Goal: Information Seeking & Learning: Learn about a topic

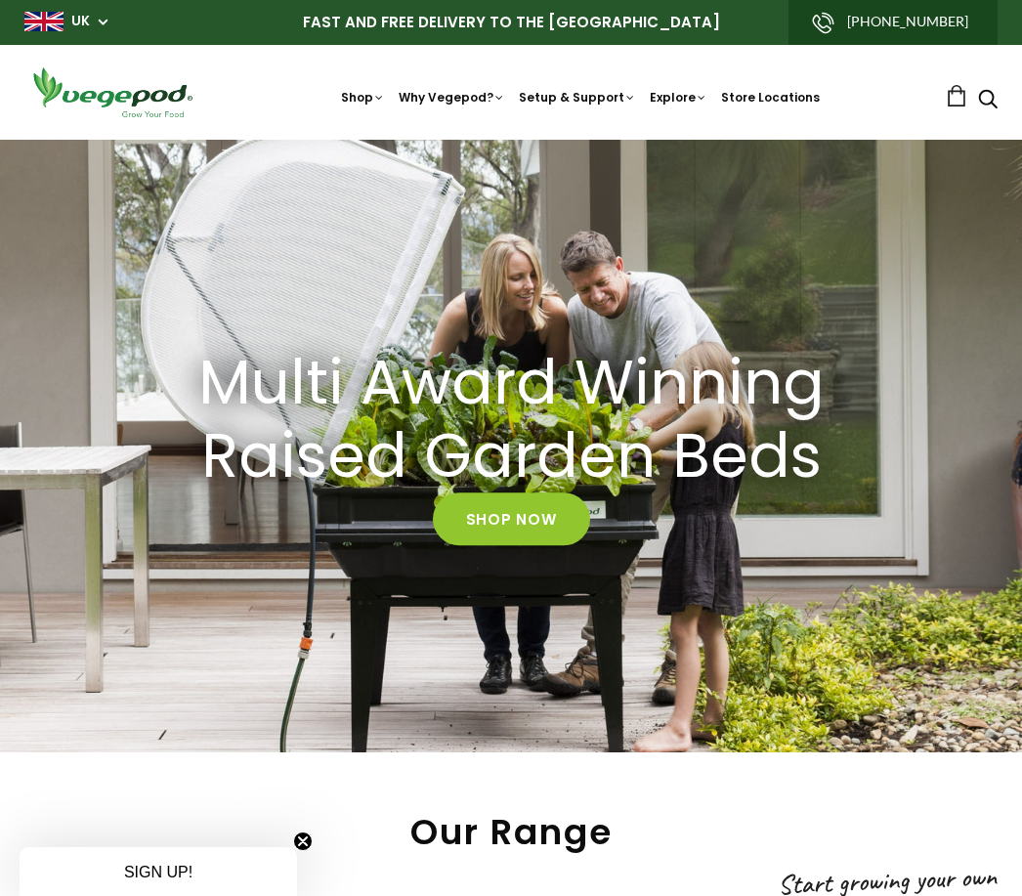
click at [662, 231] on link "Vegepod Assembly" at bounding box center [645, 231] width 267 height 50
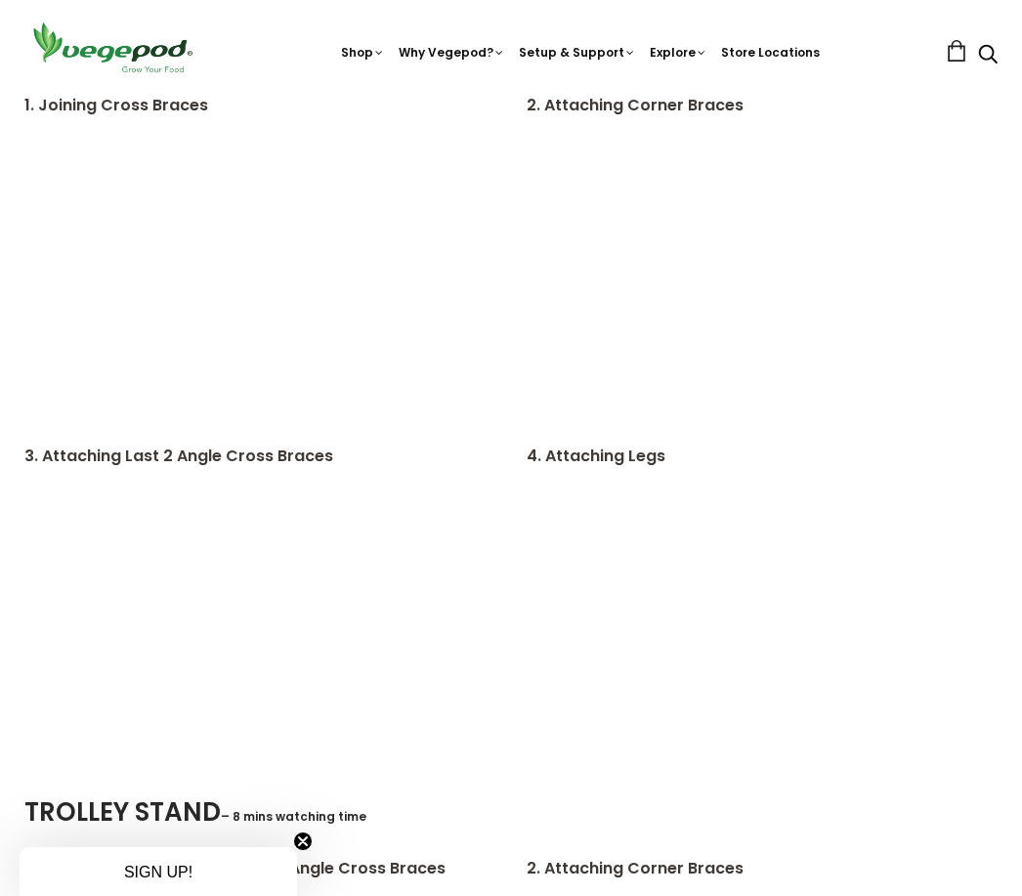
scroll to position [2747, 0]
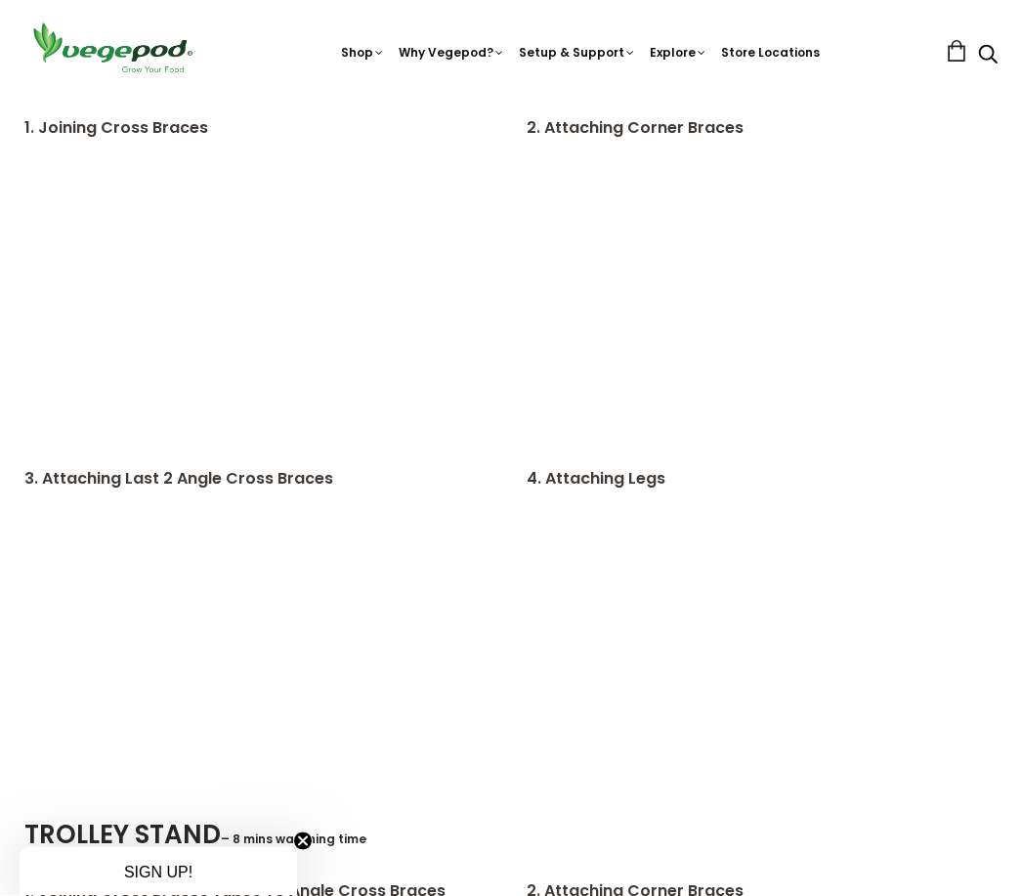
click at [412, 859] on div "TROLLEY STAND – 8 mins watching time" at bounding box center [495, 848] width 1004 height 63
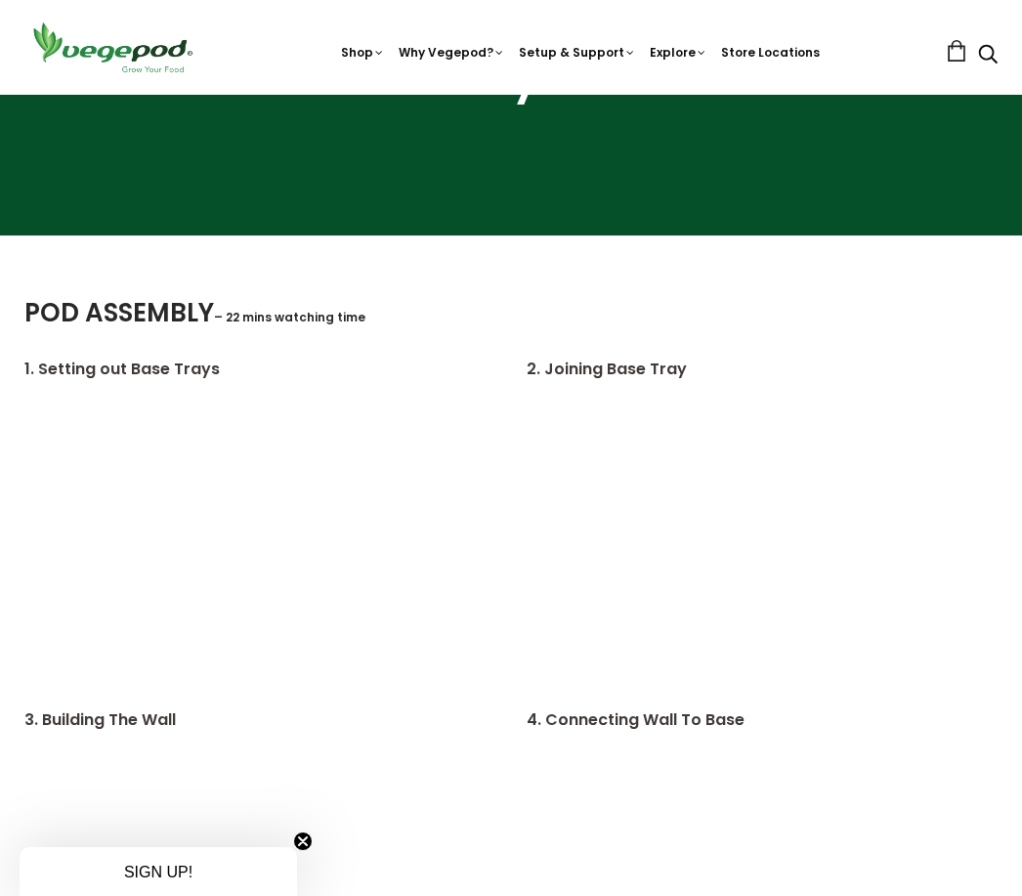
scroll to position [0, 0]
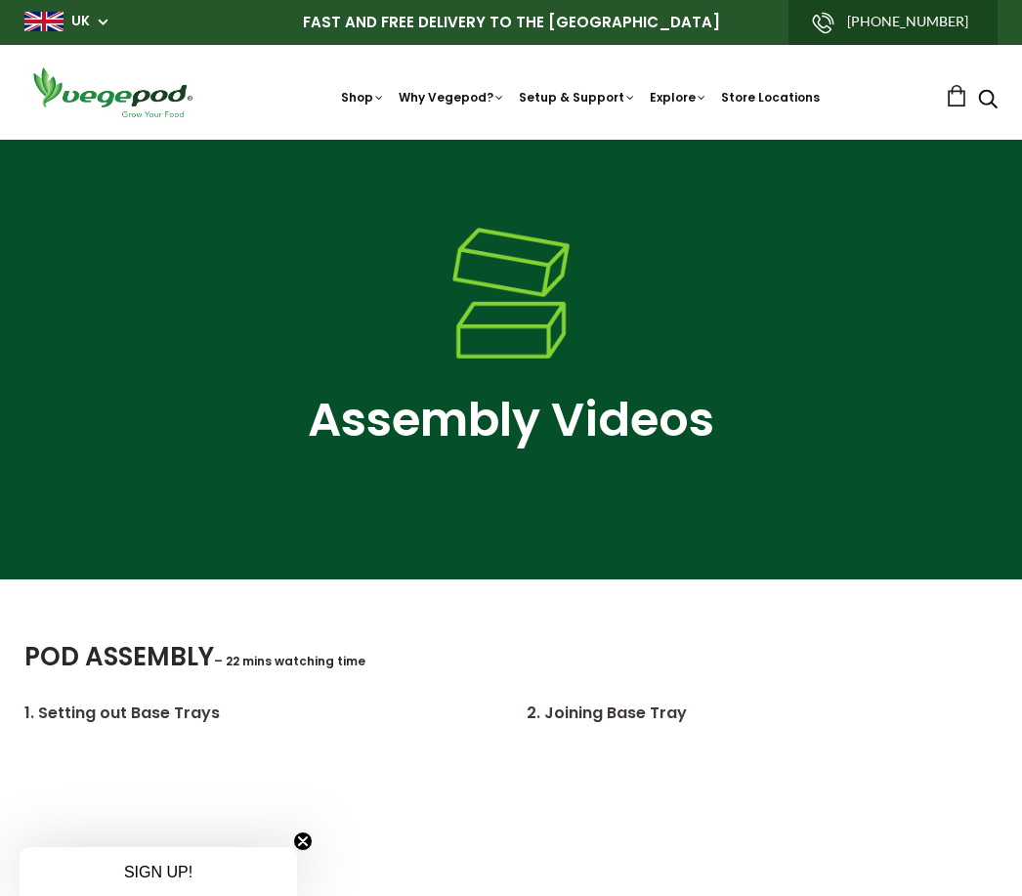
click at [712, 277] on link "Kitchen Garden Assembly" at bounding box center [645, 280] width 267 height 50
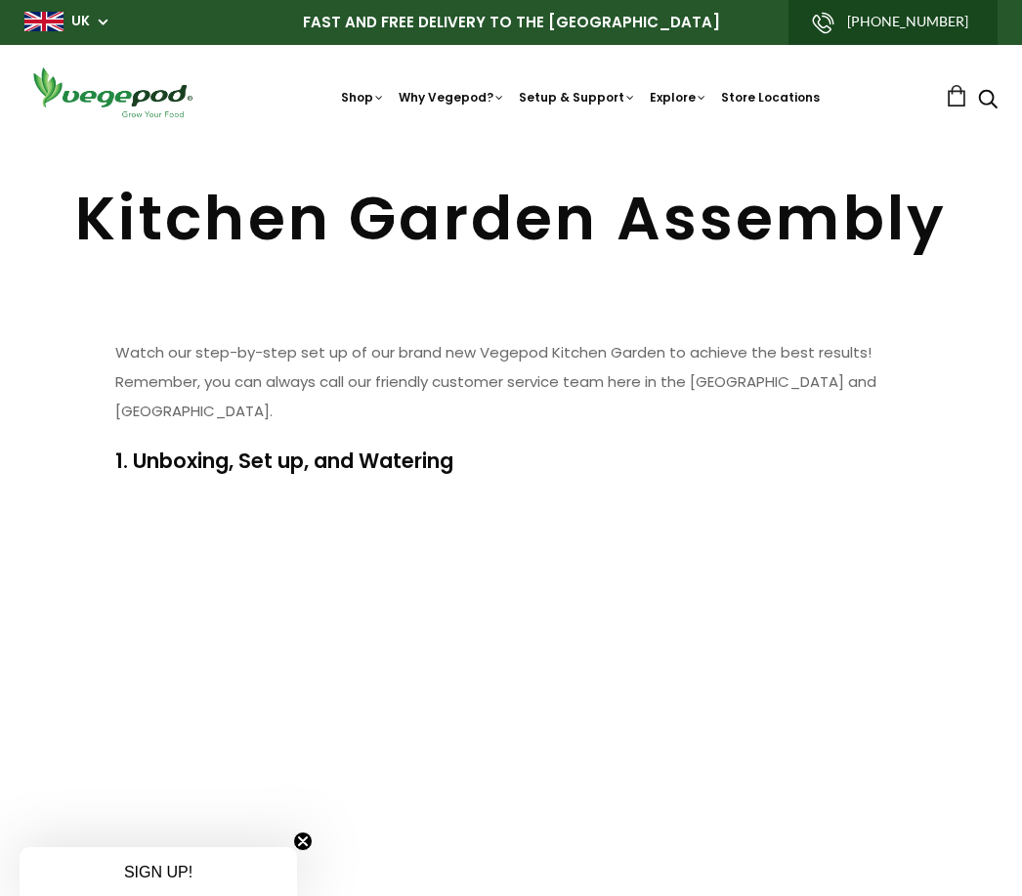
click at [711, 332] on link "How to Fill Your Vegepod" at bounding box center [645, 330] width 267 height 50
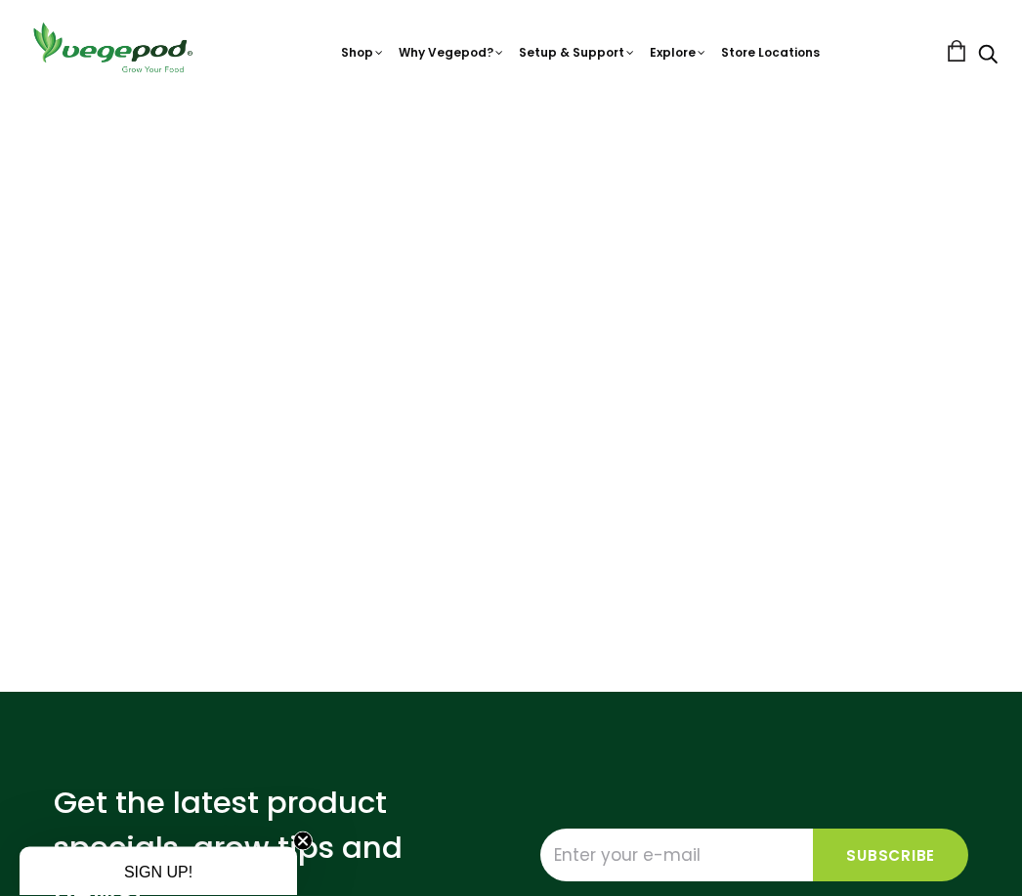
scroll to position [194, 0]
click at [657, 333] on link "How and What to Plant" at bounding box center [645, 334] width 267 height 50
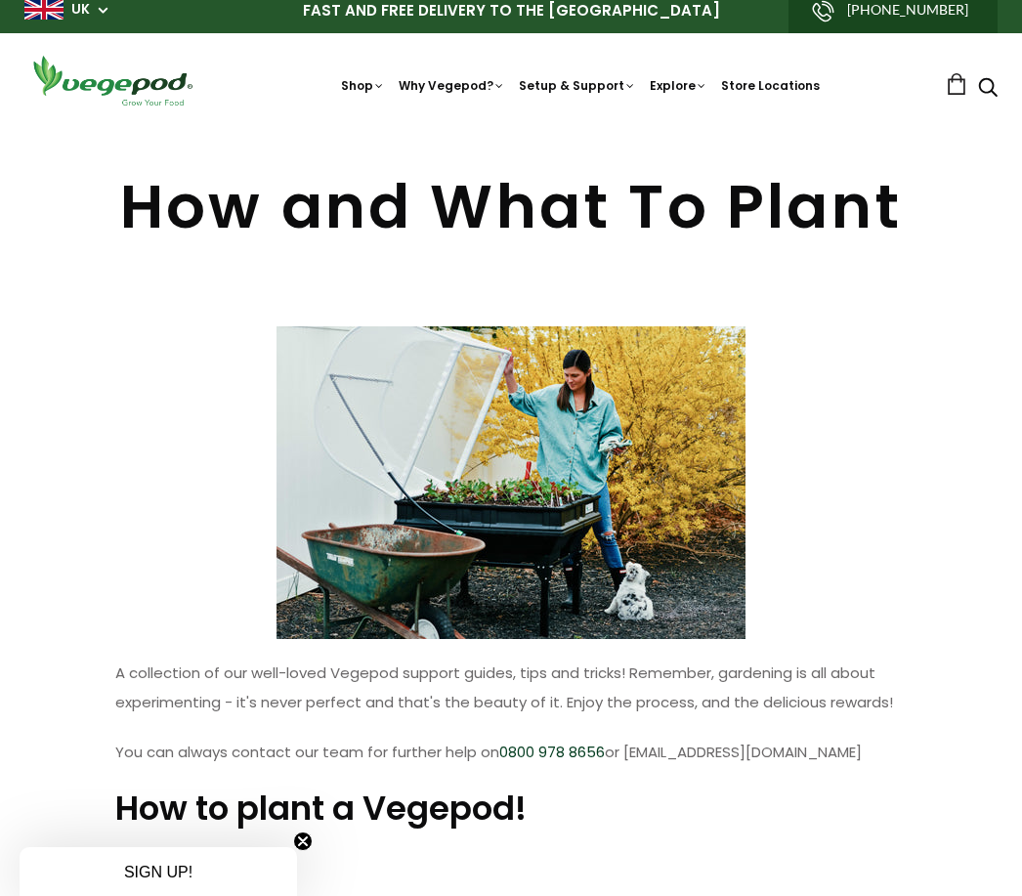
scroll to position [53, 0]
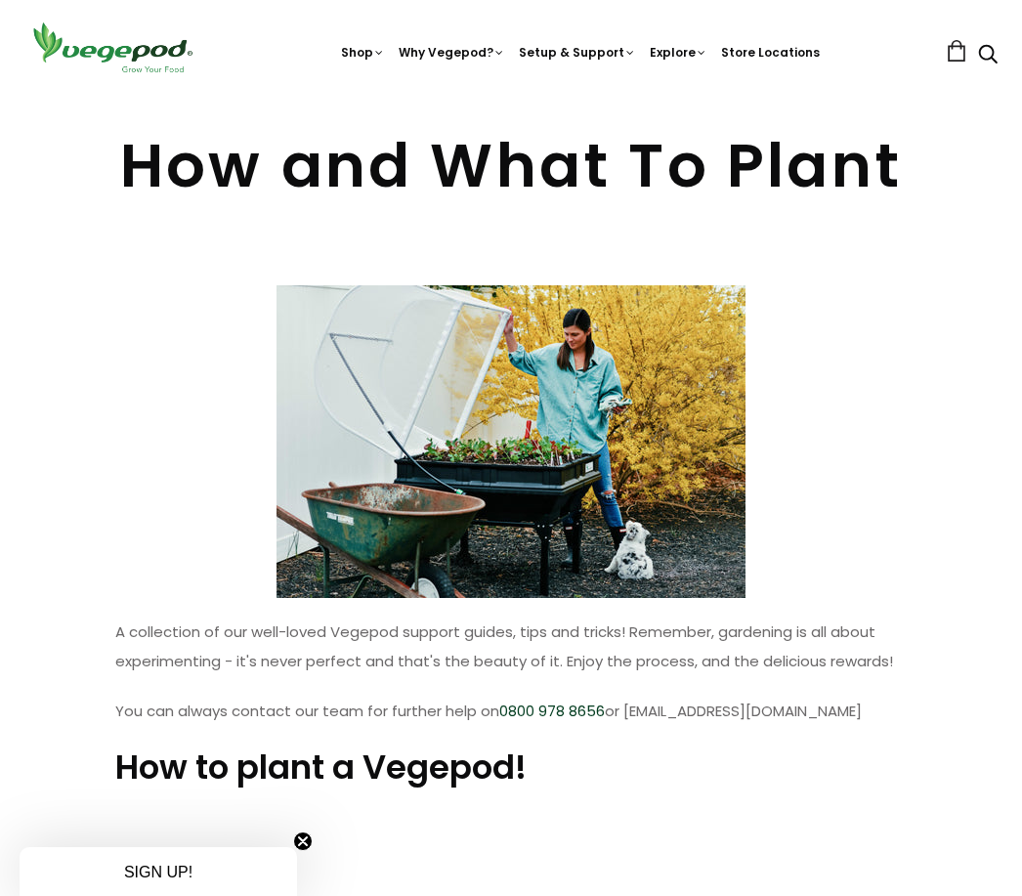
click at [254, 21] on div "Shop Vegepod Bundles Vegepods Stands & Trolleys Kitchen Garden Accessories & Ot…" at bounding box center [510, 48] width 973 height 56
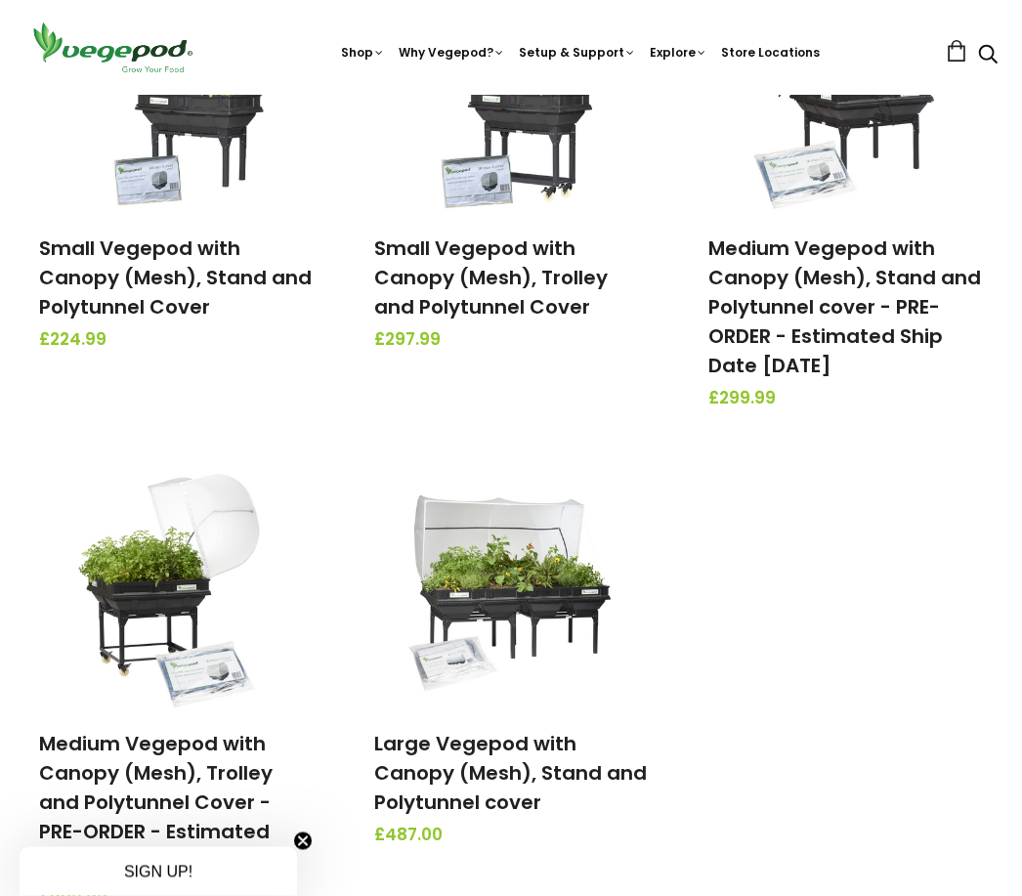
scroll to position [482, 0]
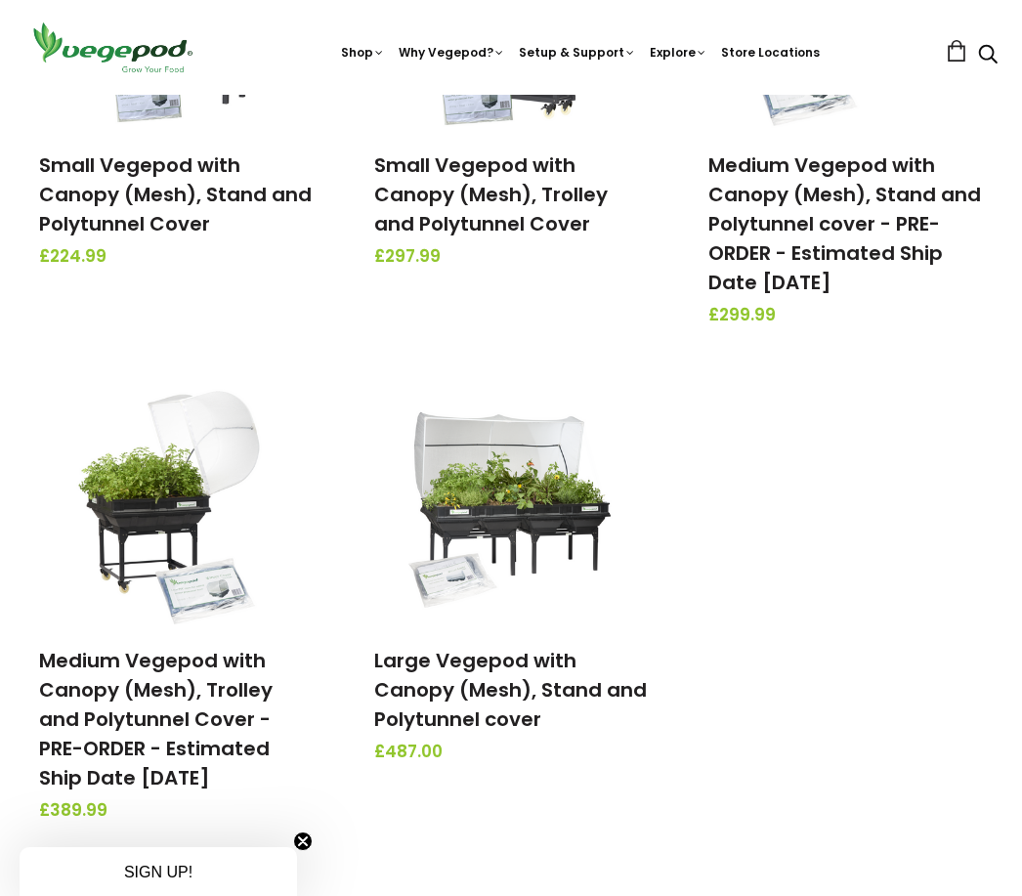
click at [523, 650] on link "Large Vegepod with Canopy (Mesh), Stand and Polytunnel cover" at bounding box center [510, 690] width 272 height 86
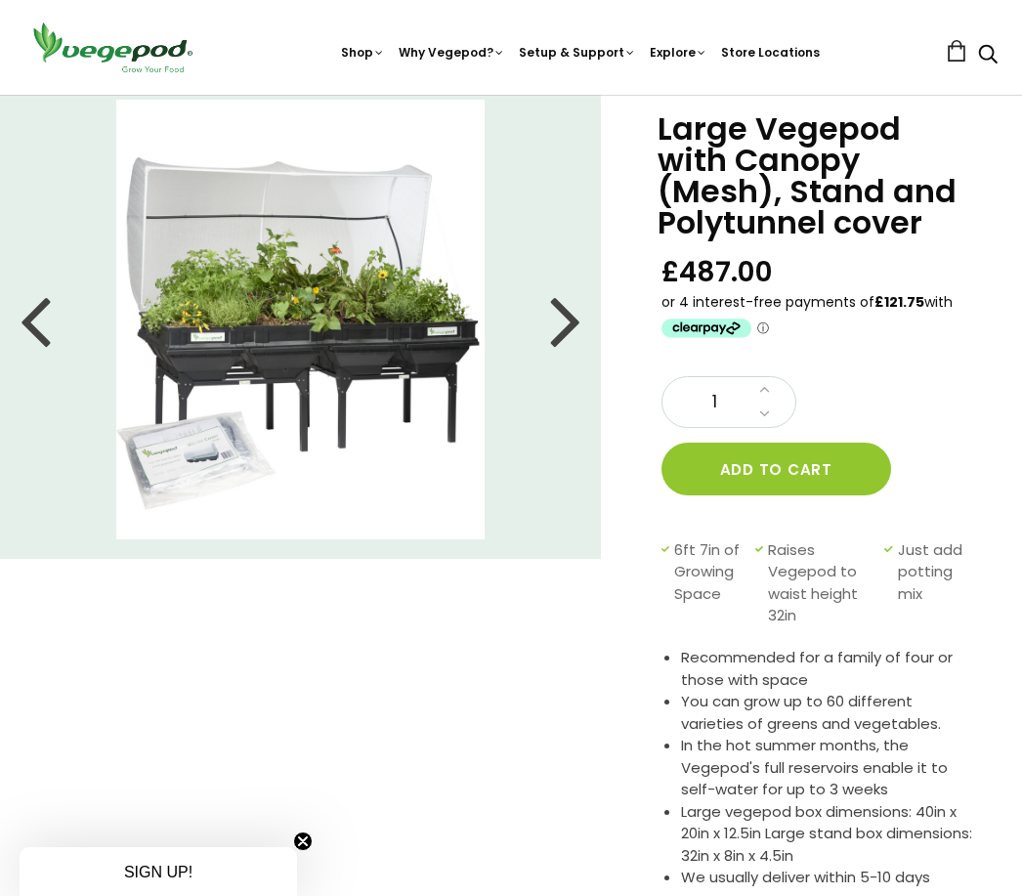
scroll to position [60, 0]
click at [570, 330] on div at bounding box center [565, 319] width 31 height 88
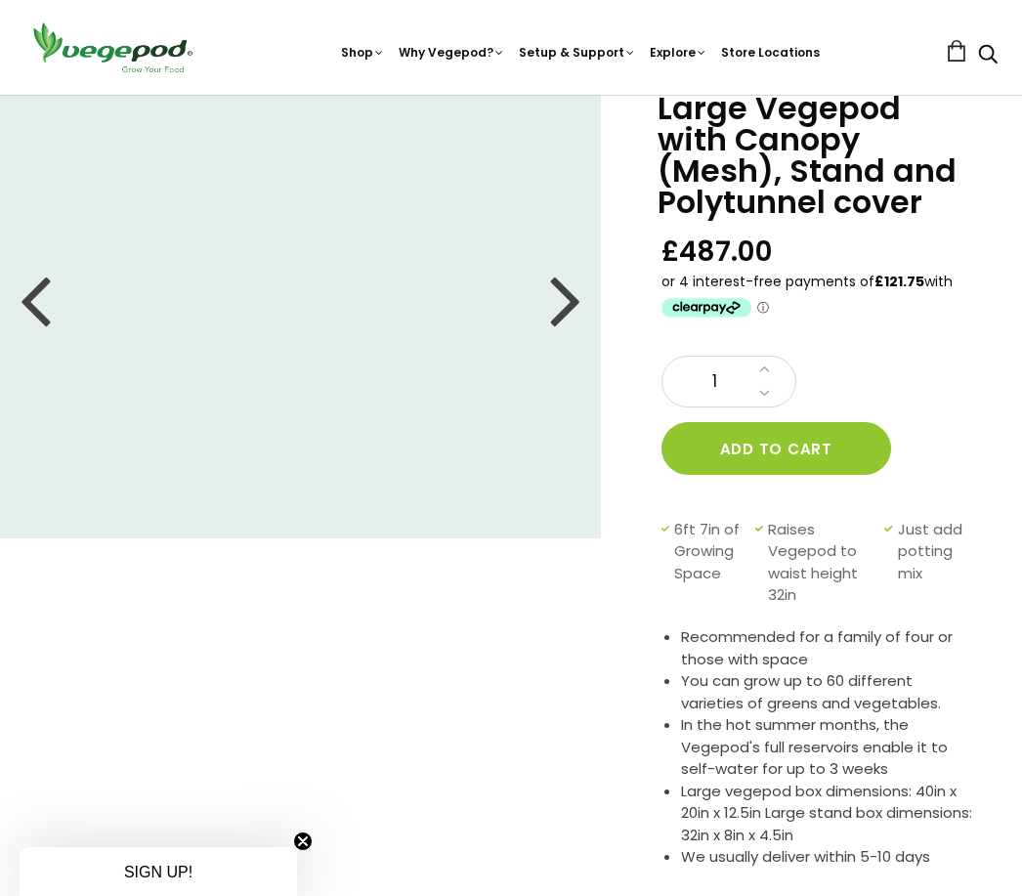
scroll to position [0, 0]
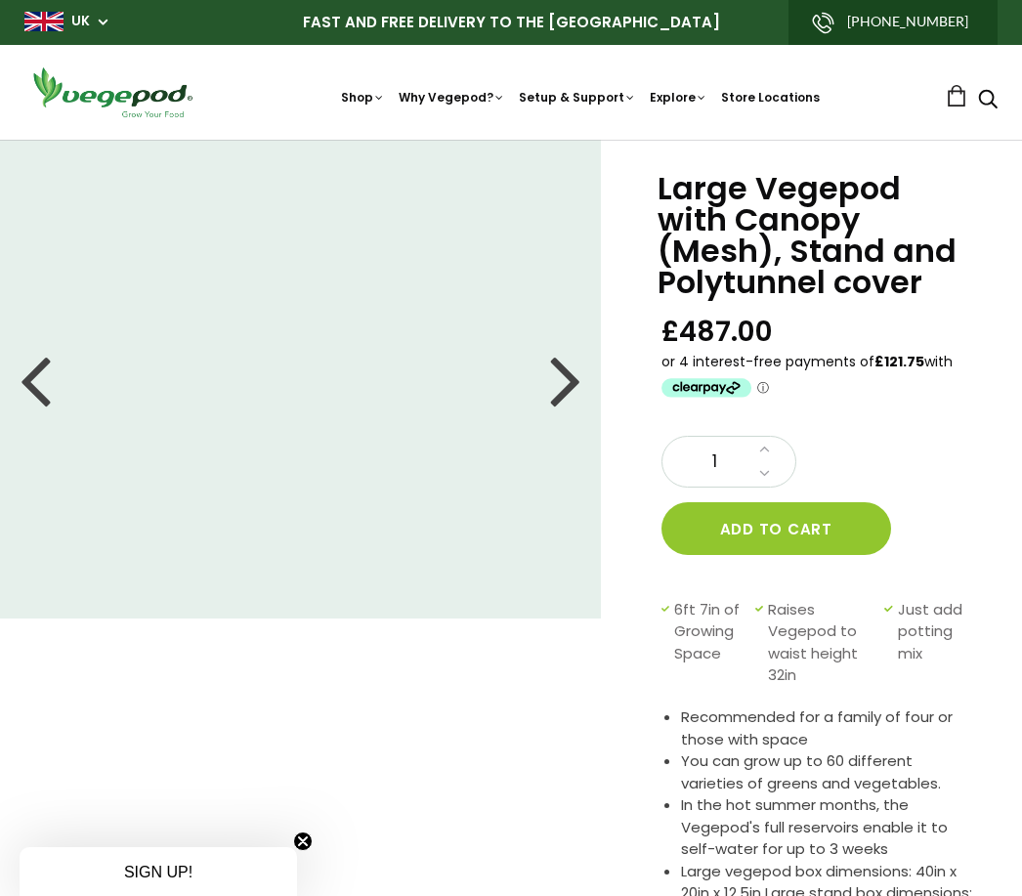
click at [781, 95] on link "Store Locations" at bounding box center [770, 97] width 99 height 17
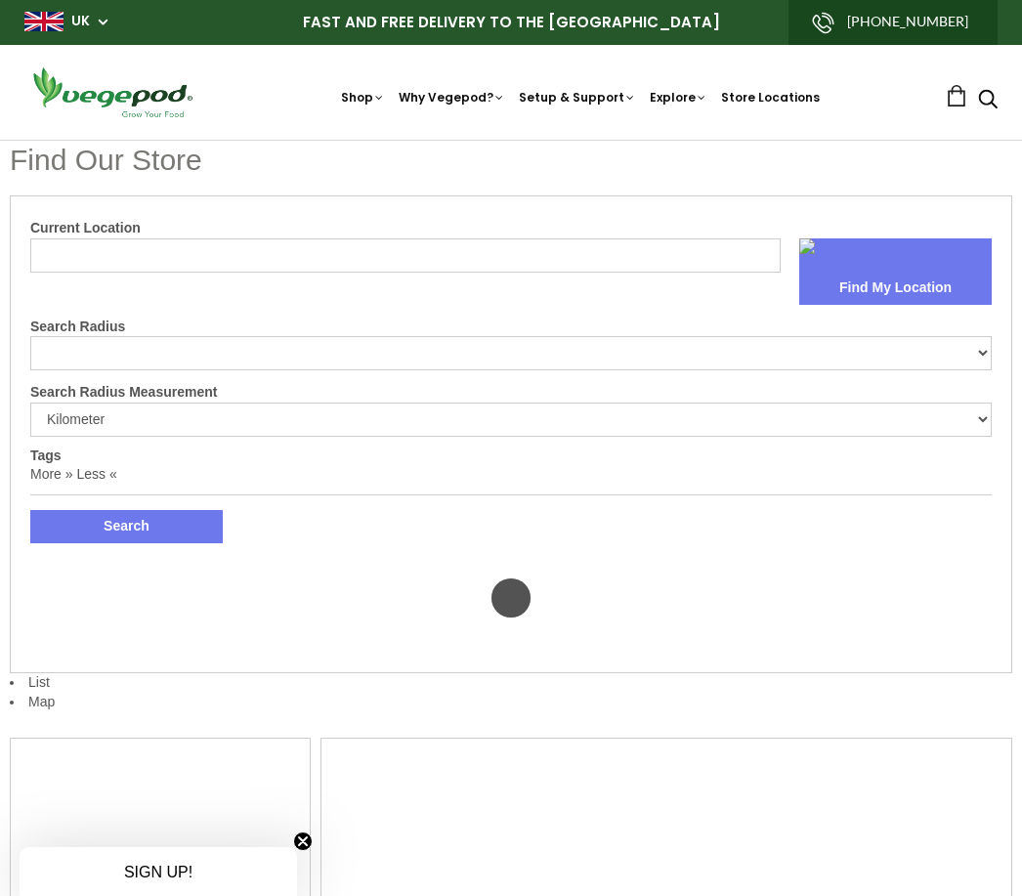
select select "m"
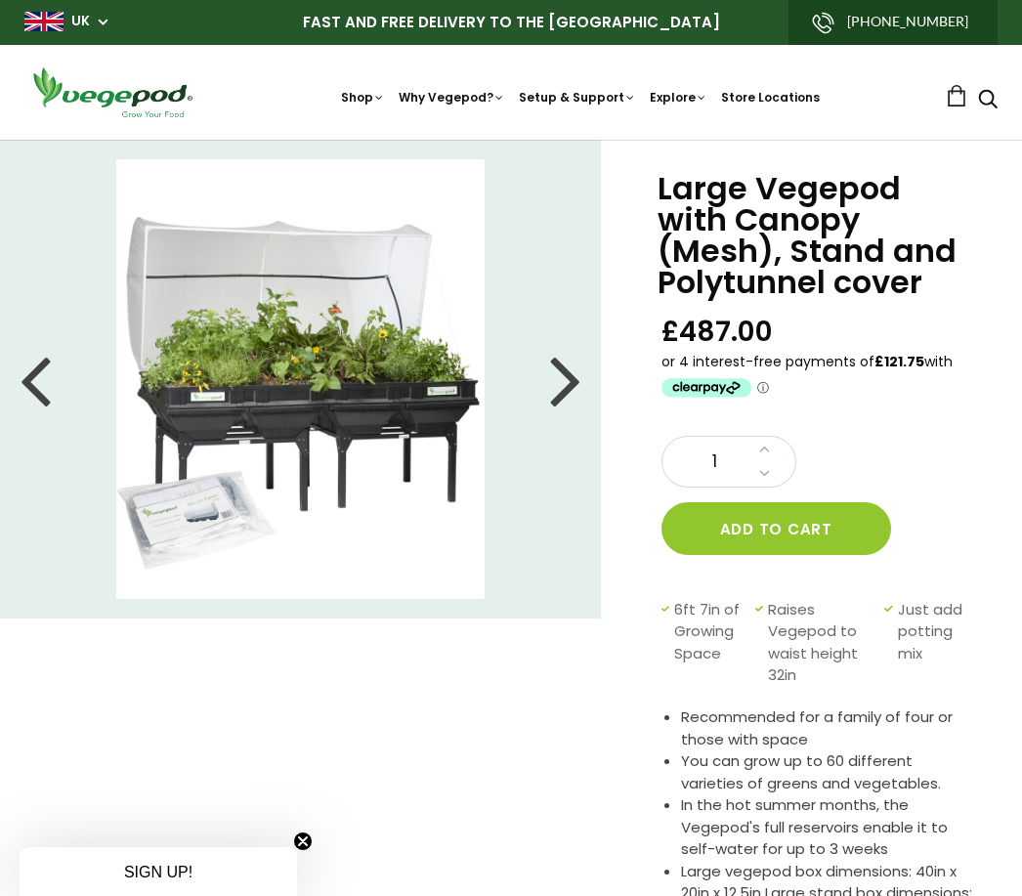
click at [349, 109] on div "Shop Vegepod Bundles Vegepods Stands & Trolleys Kitchen Garden Accessories & Ot…" at bounding box center [510, 92] width 973 height 56
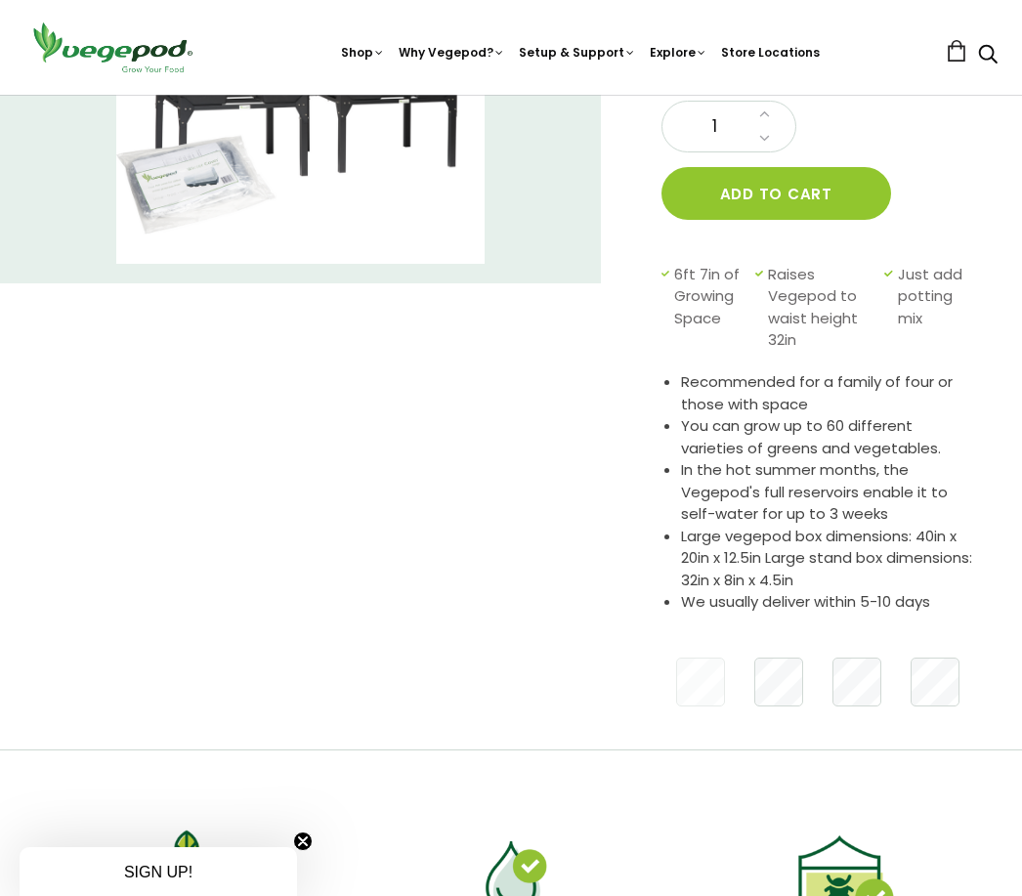
scroll to position [334, 0]
click at [541, 876] on img at bounding box center [511, 888] width 98 height 92
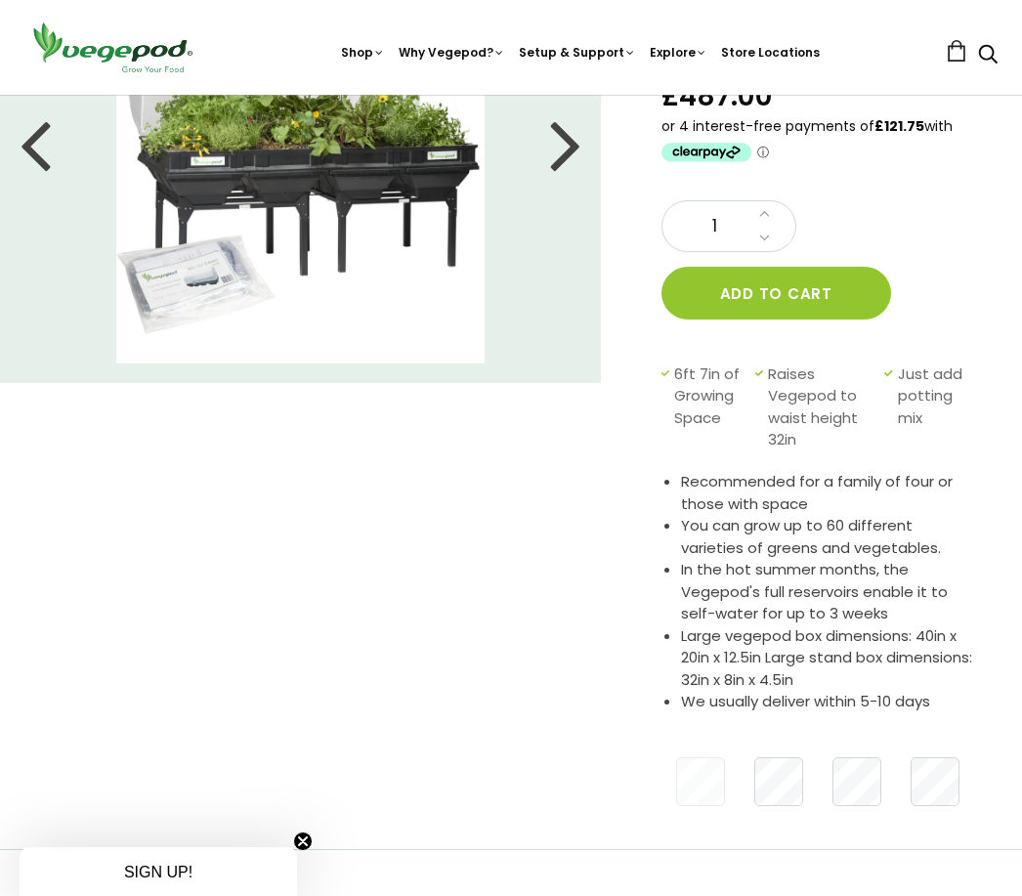
scroll to position [0, 0]
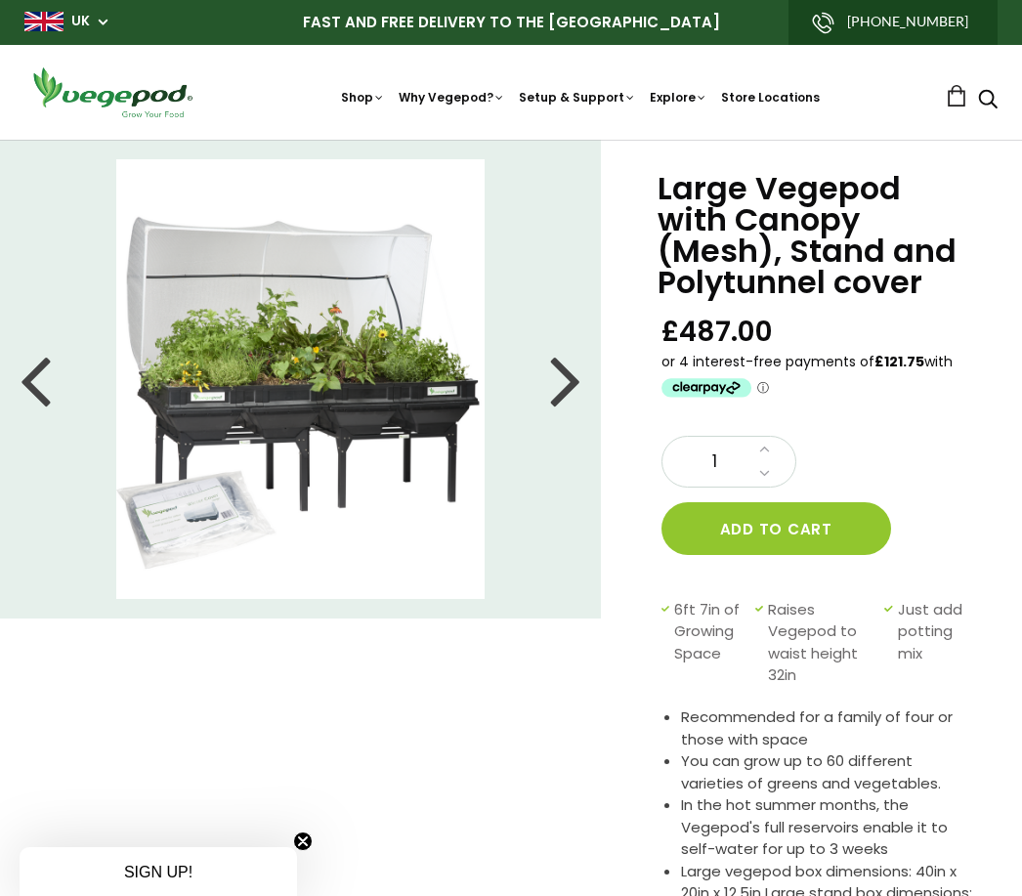
click at [597, 370] on li at bounding box center [300, 379] width 601 height 440
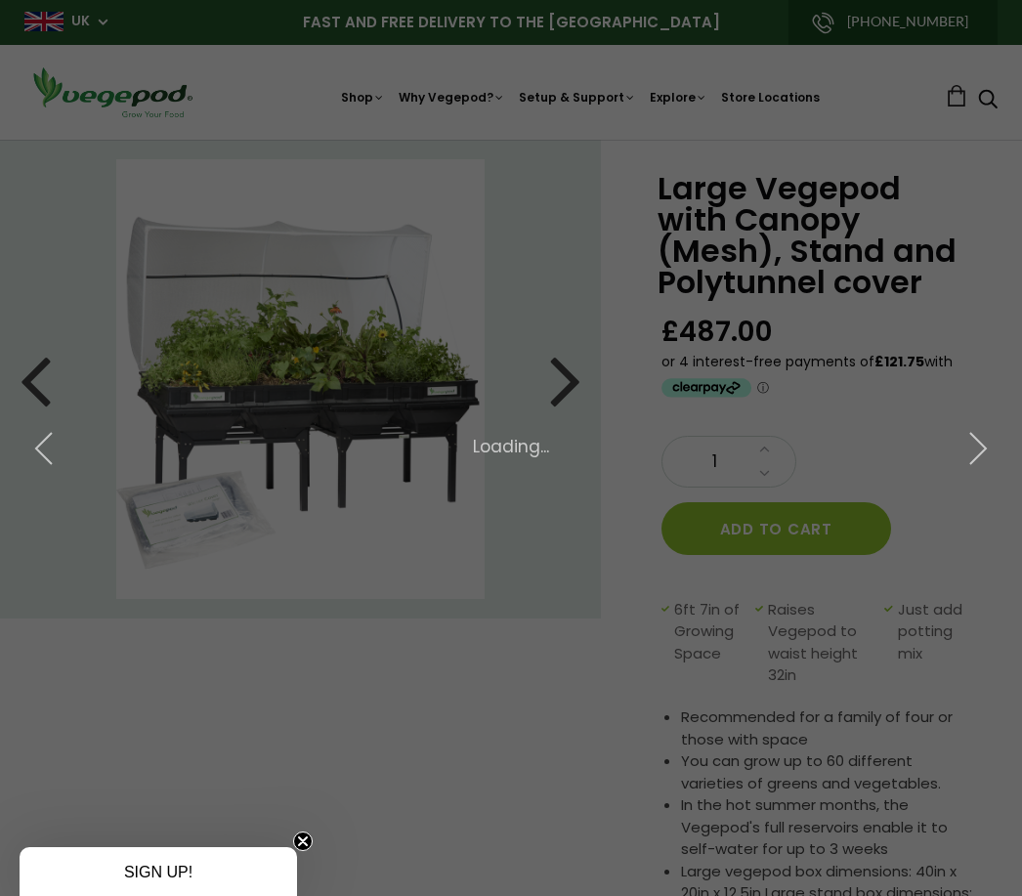
click at [580, 369] on div "× 2 of 8 Loading..." at bounding box center [511, 448] width 1022 height 896
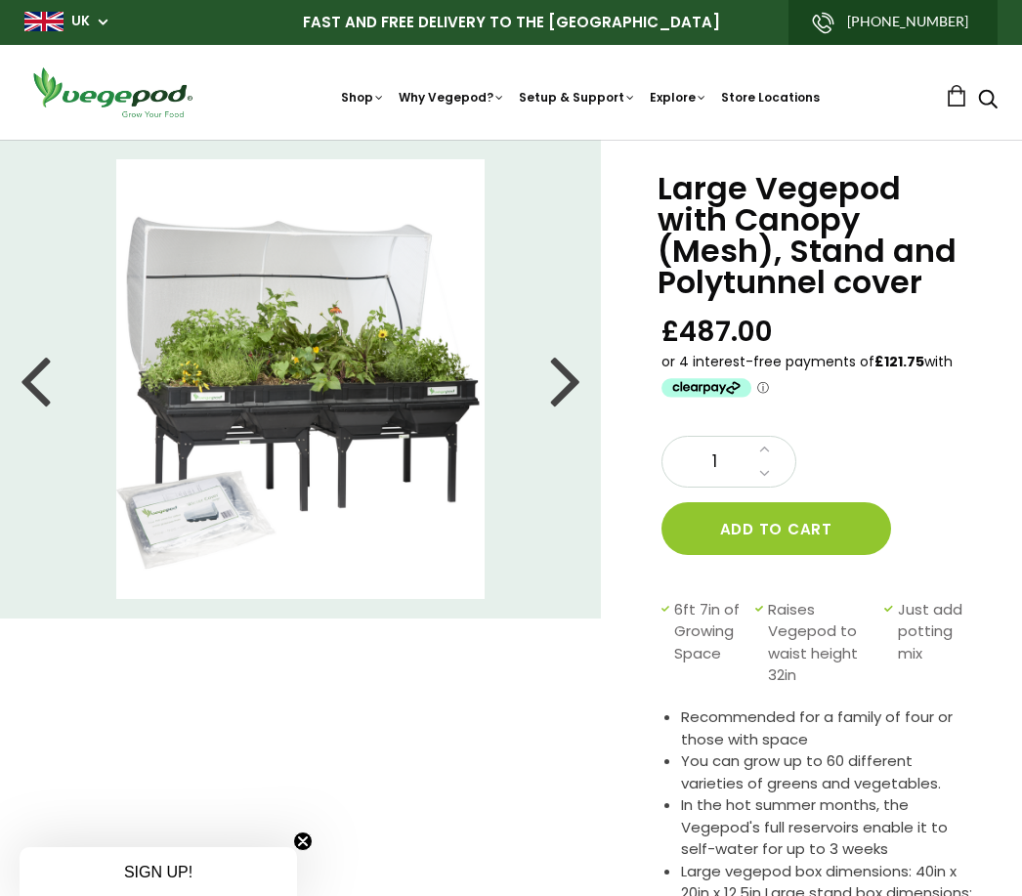
click at [596, 378] on li at bounding box center [300, 379] width 601 height 440
